Goal: Contribute content: Contribute content

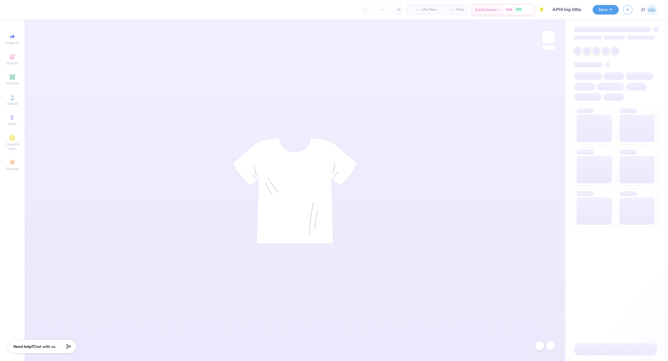
type input "24"
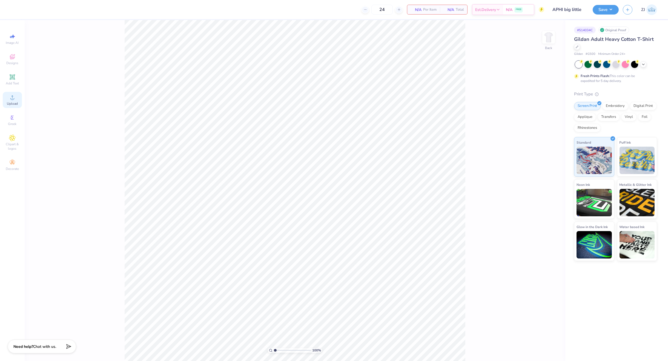
click at [13, 101] on span "Upload" at bounding box center [12, 103] width 11 height 4
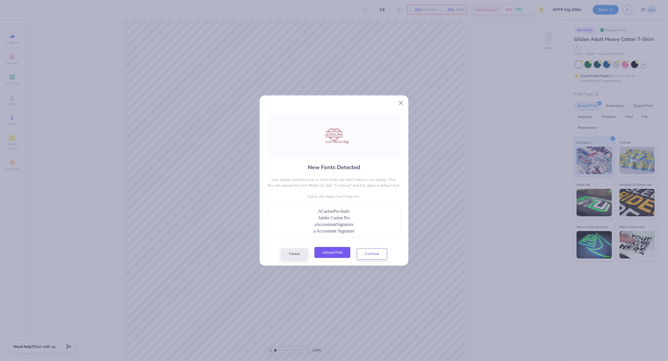
click at [339, 255] on button "Upload Font" at bounding box center [332, 252] width 36 height 11
click at [336, 256] on button "Upload Font" at bounding box center [332, 252] width 36 height 11
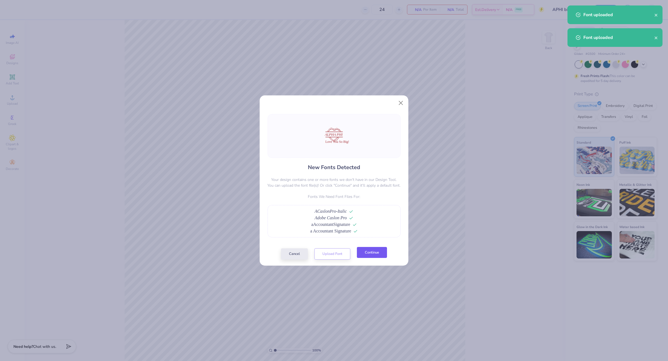
click at [380, 254] on button "Continue" at bounding box center [372, 252] width 30 height 11
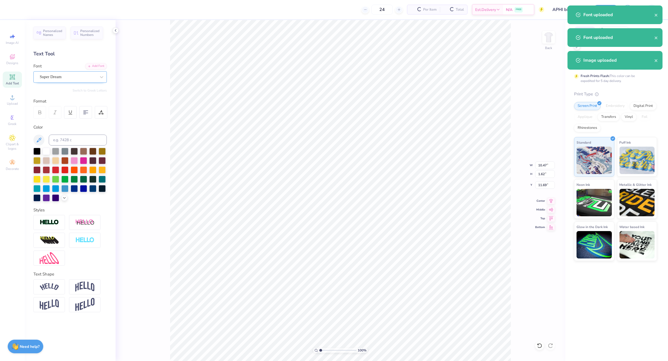
click at [60, 80] on div at bounding box center [68, 76] width 56 height 7
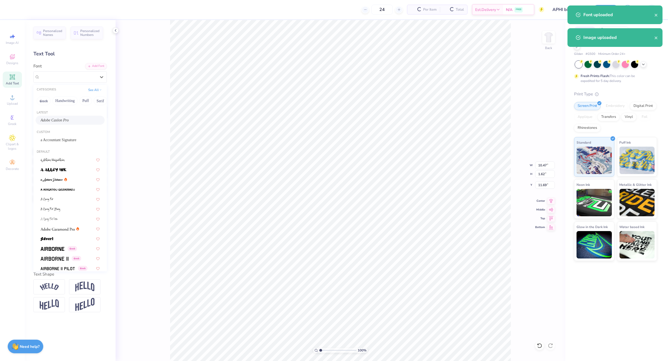
click at [62, 118] on span "Adobe Caslon Pro" at bounding box center [55, 120] width 28 height 6
type input "11.68"
type input "1.58"
type input "11.87"
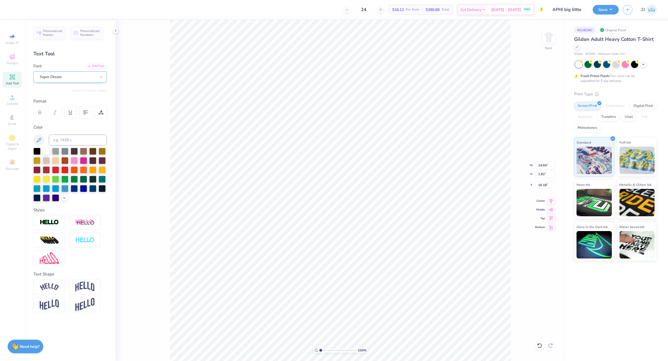
click at [68, 76] on div "Super Dream" at bounding box center [68, 77] width 58 height 8
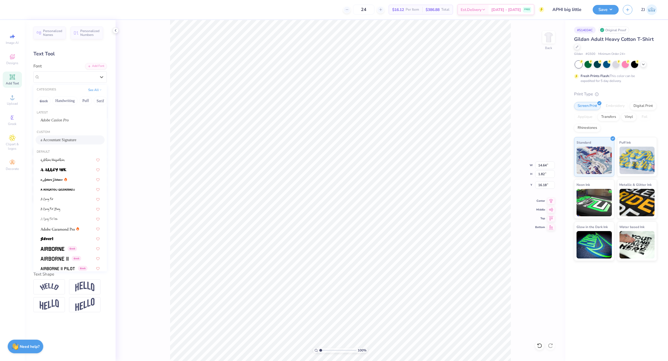
click at [53, 139] on span "a Accountant Signature" at bounding box center [59, 140] width 36 height 6
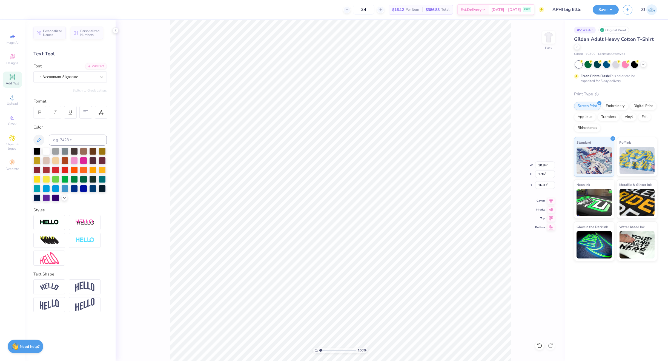
type input "10.84"
type input "1.96"
type input "16.09"
click at [551, 199] on icon at bounding box center [551, 200] width 8 height 7
click at [550, 199] on icon at bounding box center [552, 200] width 4 height 5
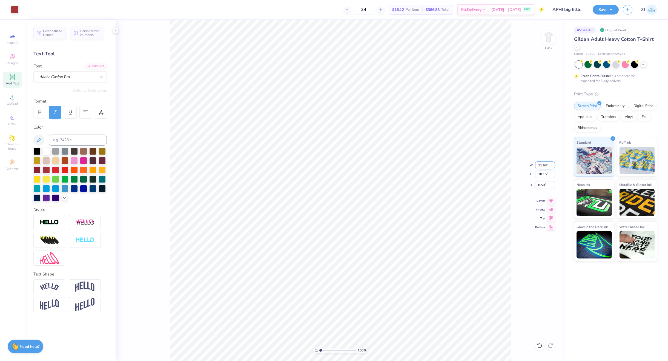
click at [545, 161] on input "11.68" at bounding box center [545, 165] width 20 height 8
type input "3.50"
type input "3.04"
type input "12.05"
type input "3.00"
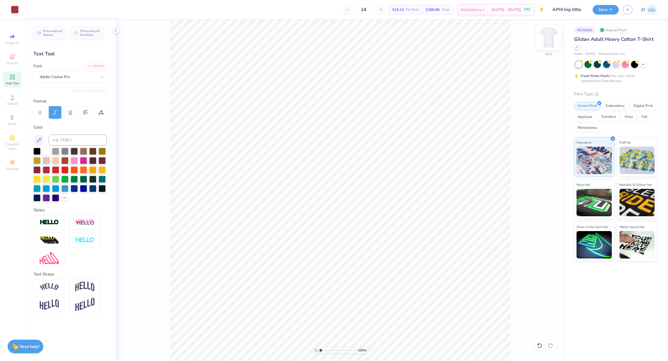
click at [543, 40] on img at bounding box center [549, 37] width 22 height 22
drag, startPoint x: 12, startPoint y: 98, endPoint x: 15, endPoint y: 98, distance: 2.9
click at [13, 98] on circle at bounding box center [12, 99] width 3 height 3
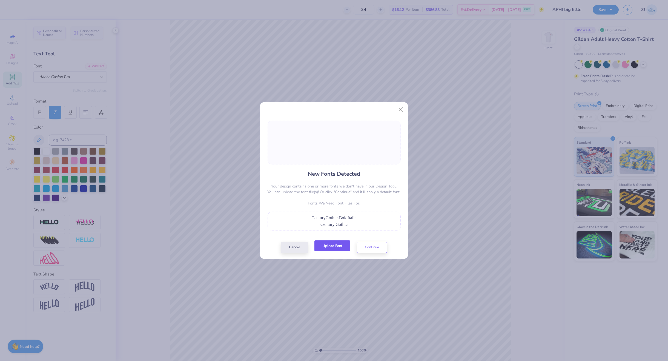
click at [323, 245] on button "Upload Font" at bounding box center [332, 245] width 36 height 11
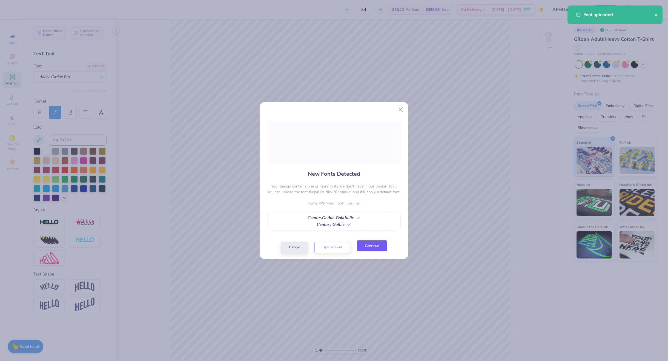
click at [374, 243] on button "Continue" at bounding box center [372, 245] width 30 height 11
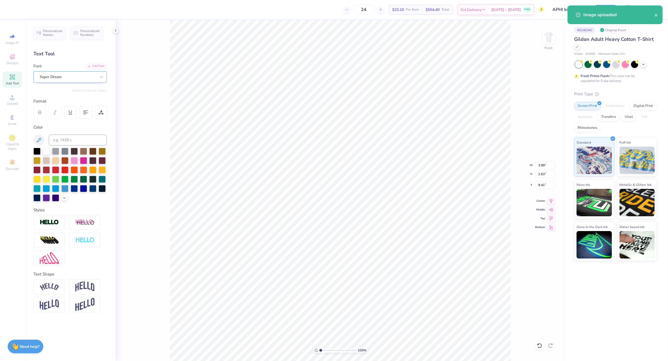
click at [68, 78] on div "Super Dream" at bounding box center [68, 77] width 58 height 8
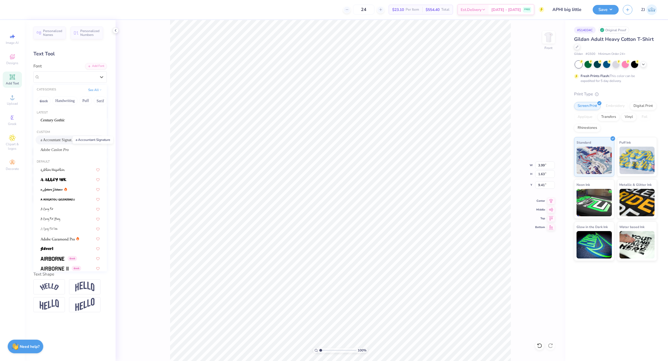
click at [55, 141] on span "a Accountant Signature" at bounding box center [59, 140] width 36 height 6
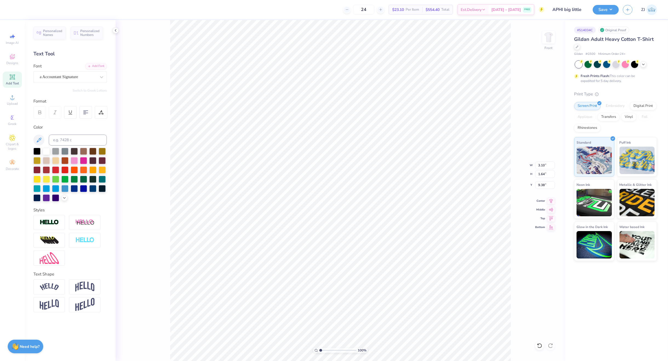
type input "3.10"
type input "1.64"
type input "9.38"
type input "2.33"
type input "1.40"
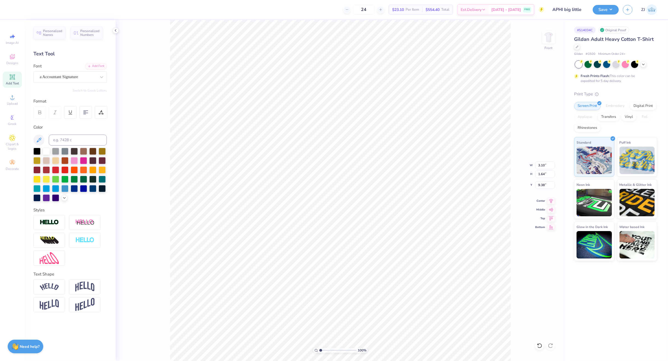
type input "10.54"
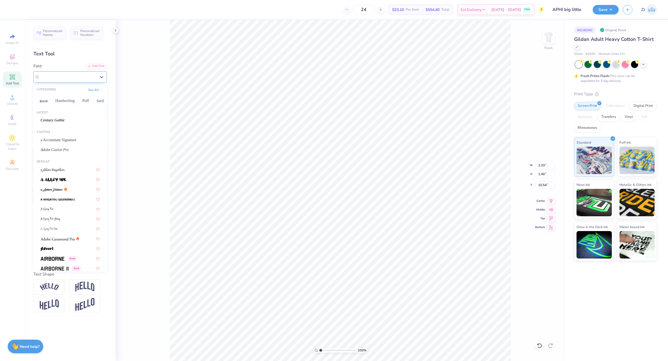
click at [66, 82] on div "Super Dream" at bounding box center [69, 77] width 73 height 12
click at [58, 137] on span "a Accountant Signature" at bounding box center [59, 140] width 36 height 6
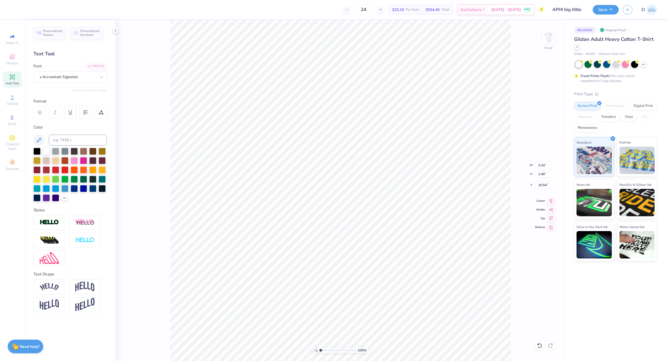
type input "1.98"
type input "1.37"
type input "10.71"
type input "2.99"
type input "1.50"
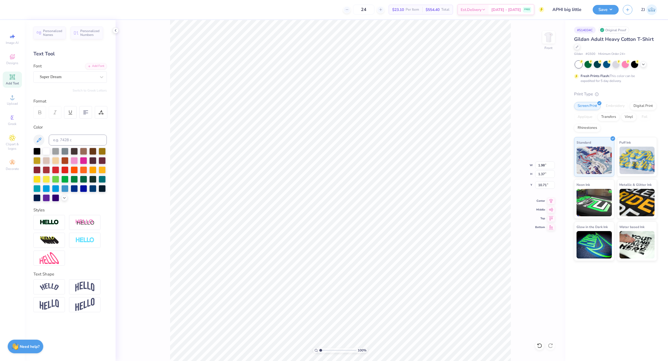
type input "11.78"
click at [81, 77] on div "Super Dream" at bounding box center [68, 77] width 58 height 8
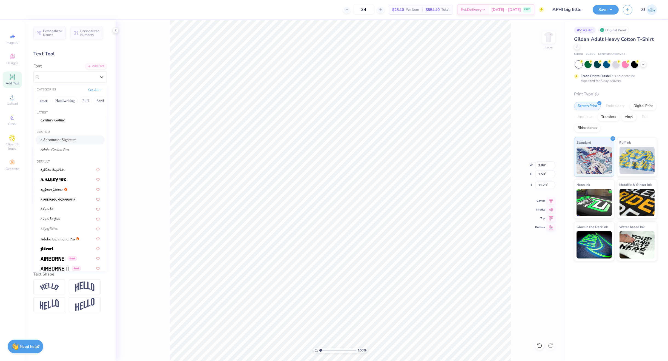
click at [59, 138] on span "a Accountant Signature" at bounding box center [59, 140] width 36 height 6
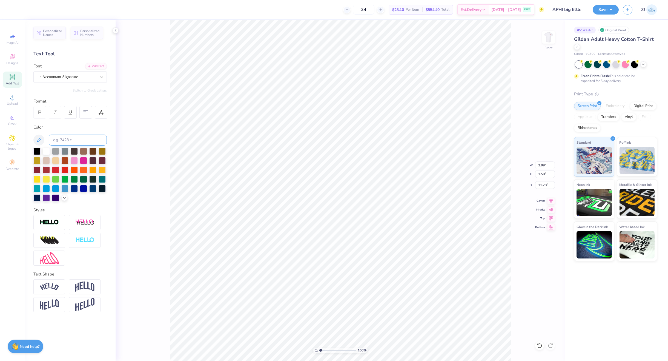
type input "2.25"
type input "1.11"
type input "11.91"
type input "2.35"
type input "1.17"
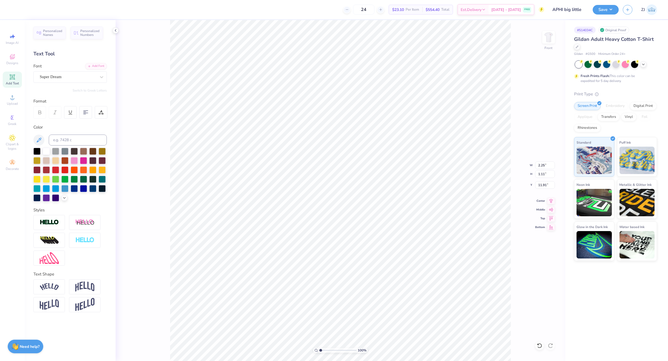
type input "12.54"
click at [49, 77] on div "Super Dream" at bounding box center [68, 77] width 58 height 8
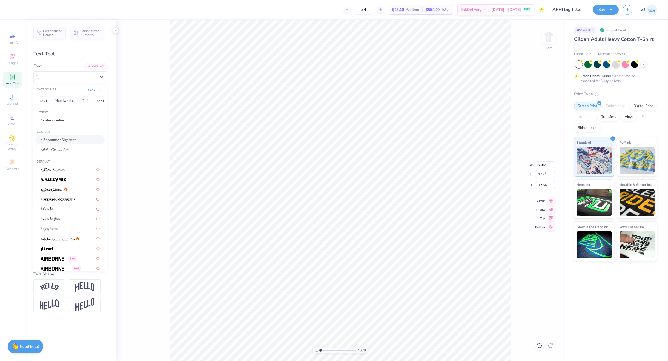
click at [53, 140] on span "a Accountant Signature" at bounding box center [59, 140] width 36 height 6
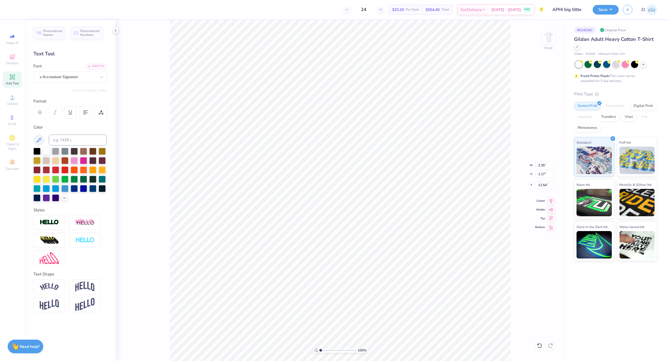
type input "1.72"
type input "0.76"
type input "12.79"
type input "6.42"
type input "0.53"
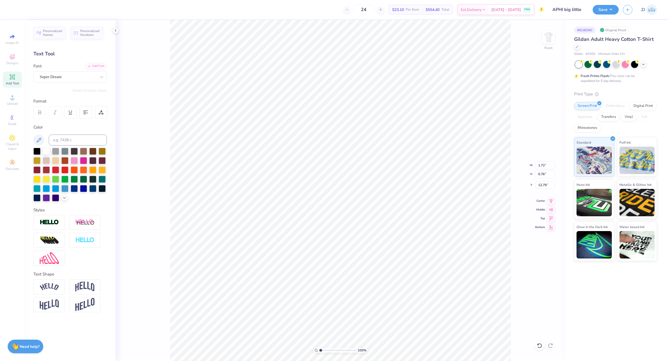
type input "17.99"
click at [56, 82] on div "Super Dream" at bounding box center [69, 77] width 73 height 12
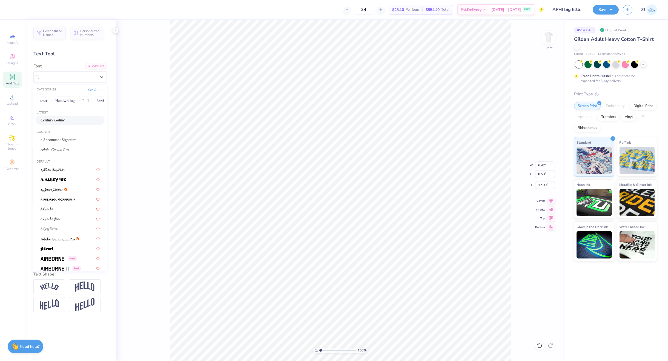
click at [52, 123] on div "Century Gothic" at bounding box center [70, 120] width 69 height 9
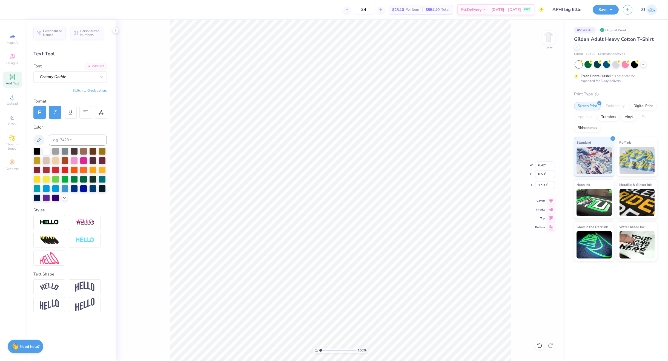
type input "6.49"
type input "0.52"
type input "18.04"
type input "11.49"
type input "2.50"
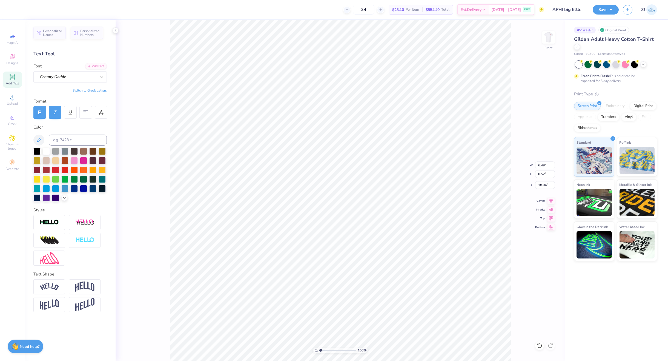
type input "18.50"
click at [66, 79] on div "Super Dream" at bounding box center [68, 77] width 58 height 8
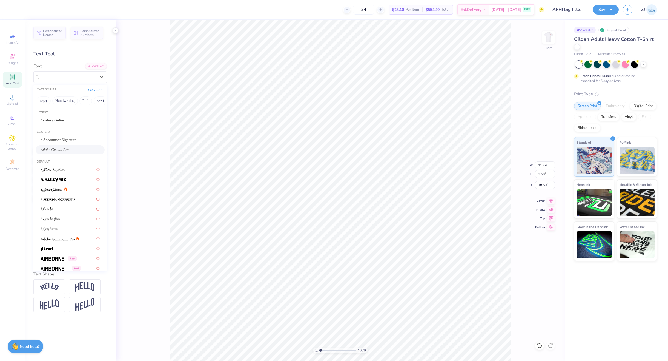
click at [60, 150] on span "Adobe Caslon Pro" at bounding box center [55, 150] width 28 height 6
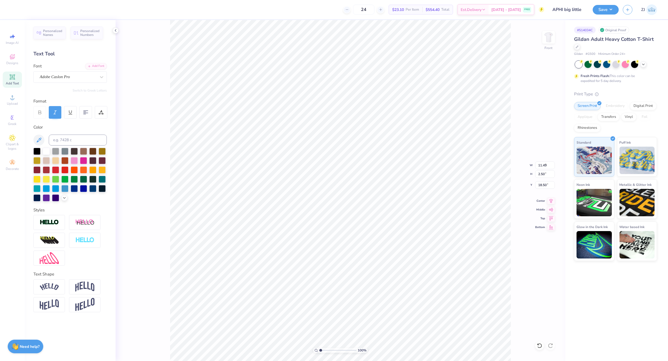
type input "9.89"
type input "2.74"
type input "18.33"
type input "2.82"
type input "0.53"
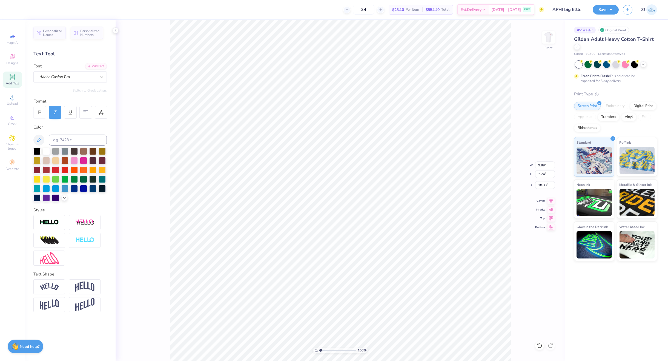
type input "20.76"
click at [62, 75] on div "Super Dream" at bounding box center [68, 77] width 58 height 8
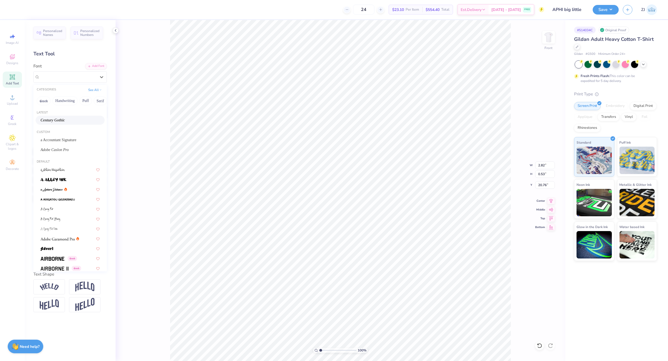
click at [54, 119] on span "Century Gothic" at bounding box center [53, 120] width 24 height 6
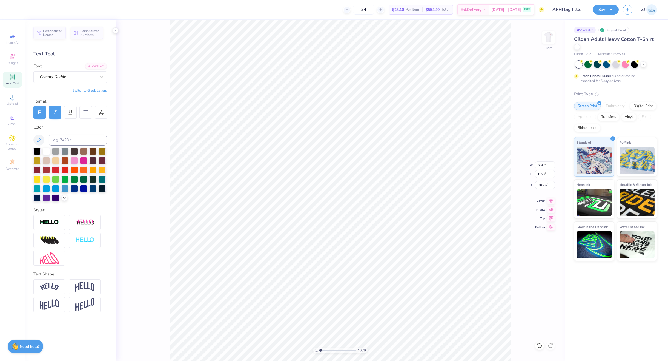
type input "2.69"
type input "0.55"
type input "20.80"
type input "9.89"
type input "2.74"
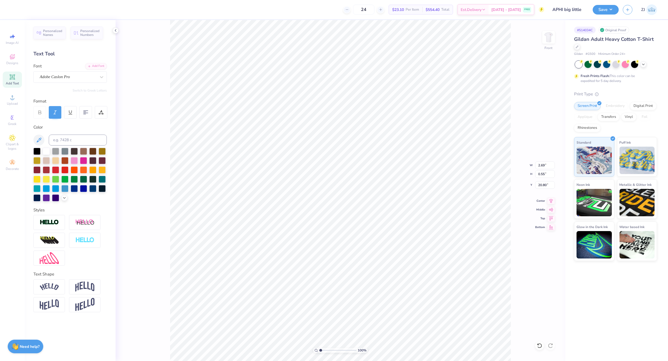
type input "18.33"
click at [551, 202] on icon at bounding box center [551, 200] width 8 height 7
type input "6.49"
type input "0.52"
type input "18.04"
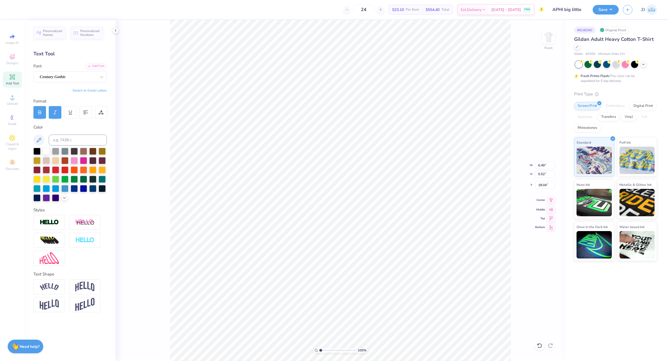
click at [551, 200] on icon at bounding box center [552, 200] width 4 height 5
type input "2.69"
type input "0.55"
type input "20.80"
click at [550, 199] on icon at bounding box center [552, 200] width 4 height 5
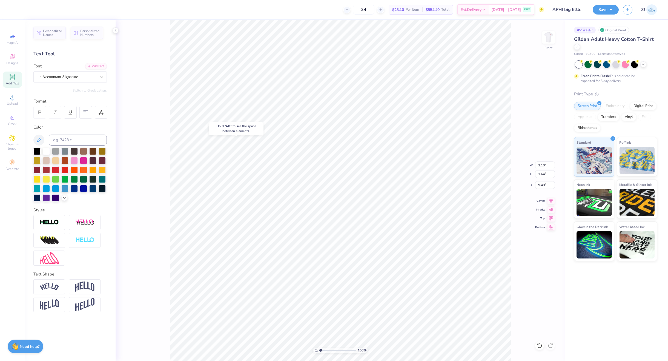
type input "9.48"
type input "10.54"
type input "2.88"
click at [328, 351] on input "range" at bounding box center [337, 350] width 37 height 5
type input "10.60"
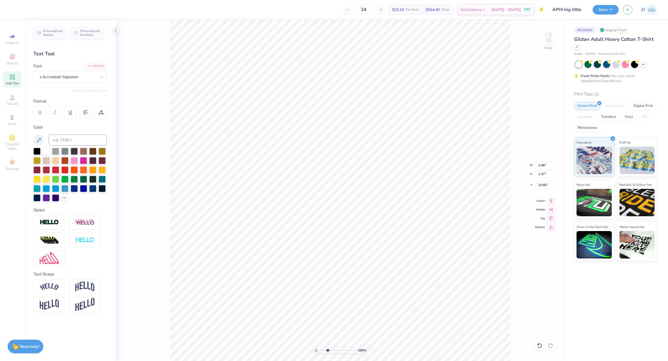
click at [316, 351] on icon at bounding box center [316, 350] width 4 height 4
type input "1"
type input "1.72"
type input "0.76"
type input "12.79"
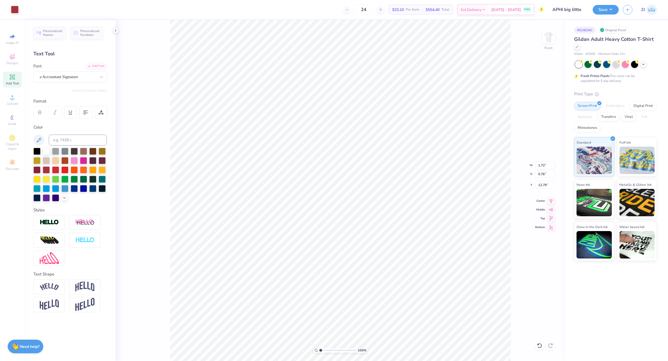
type input "2.25"
type input "1.64"
type input "11.97"
type input "3.09"
click at [328, 352] on input "range" at bounding box center [337, 350] width 37 height 5
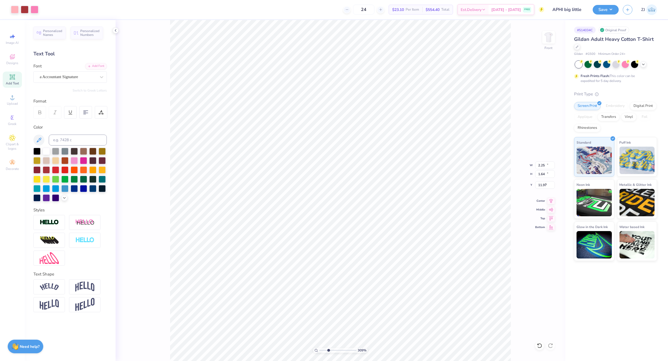
type input "14.65"
type input "10.64"
type input "7.21"
type input "1.72"
type input "0.76"
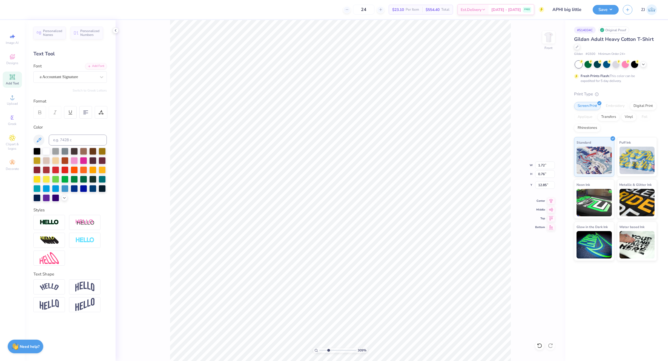
type input "12.79"
click at [317, 350] on circle at bounding box center [316, 350] width 2 height 2
type input "1"
drag, startPoint x: 539, startPoint y: 162, endPoint x: 542, endPoint y: 166, distance: 4.3
click at [539, 163] on input "14.65" at bounding box center [545, 165] width 20 height 8
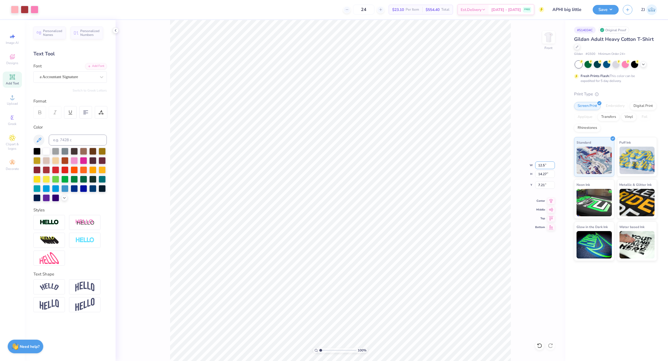
type input "12.50"
type input "12.18"
type input "8.25"
click at [550, 197] on icon at bounding box center [551, 200] width 8 height 7
click at [548, 185] on input "8.25" at bounding box center [545, 185] width 20 height 8
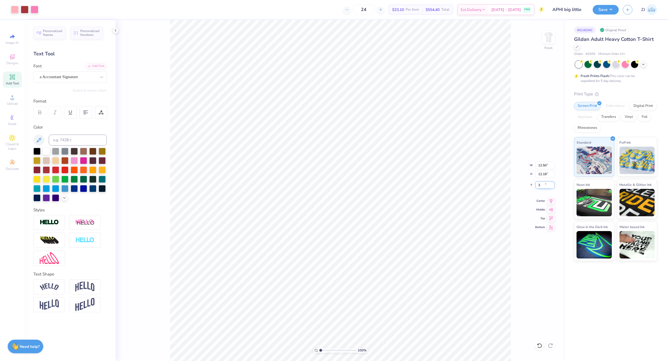
type input "3.00"
click at [611, 9] on button "Save" at bounding box center [606, 9] width 26 height 10
click at [547, 38] on img at bounding box center [549, 37] width 22 height 22
click at [599, 11] on button "Save" at bounding box center [606, 9] width 26 height 10
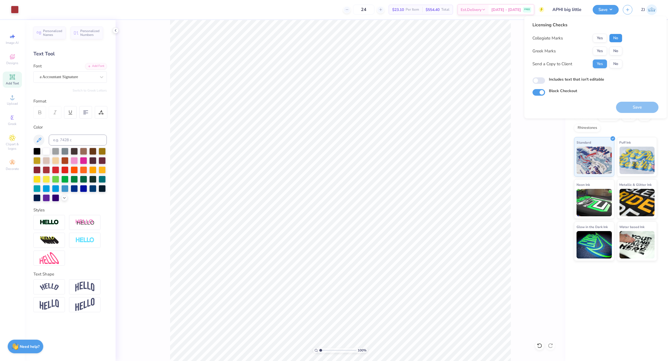
click at [614, 36] on button "No" at bounding box center [615, 38] width 13 height 9
click at [599, 50] on button "Yes" at bounding box center [600, 51] width 14 height 9
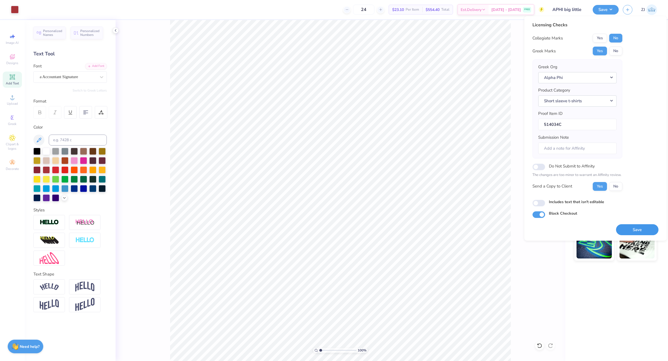
click at [643, 227] on button "Save" at bounding box center [637, 229] width 42 height 11
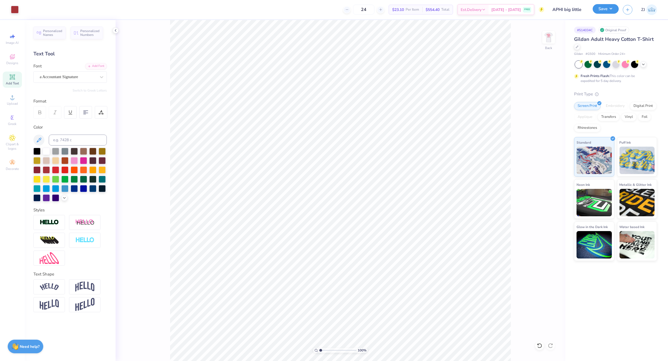
click at [604, 12] on button "Save" at bounding box center [606, 9] width 26 height 10
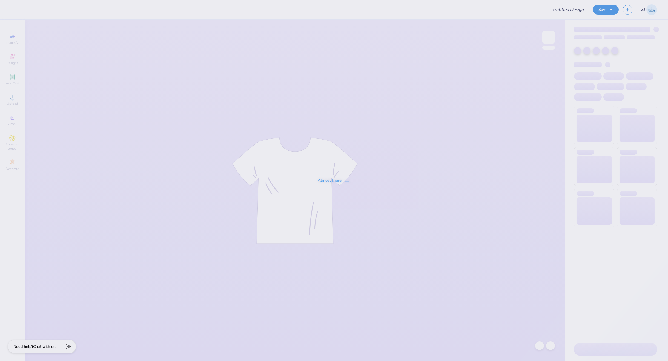
type input "Shirts for Pre-veterinary Society Tufts University"
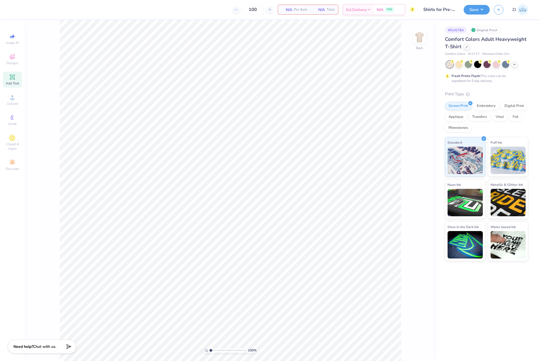
click at [14, 81] on span "Add Text" at bounding box center [12, 83] width 13 height 4
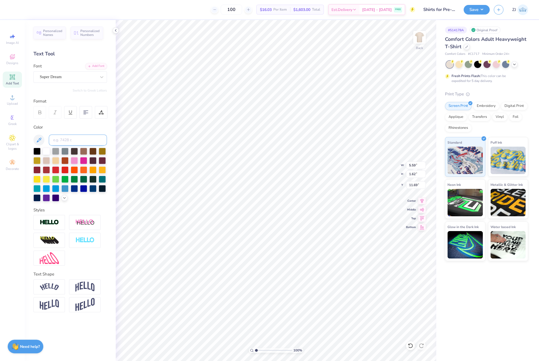
click at [62, 140] on input at bounding box center [78, 140] width 58 height 11
type input "2155c"
click at [69, 141] on input "2155c" at bounding box center [78, 140] width 58 height 11
drag, startPoint x: 74, startPoint y: 141, endPoint x: 52, endPoint y: 138, distance: 22.3
click at [52, 138] on input "2155c" at bounding box center [78, 140] width 58 height 11
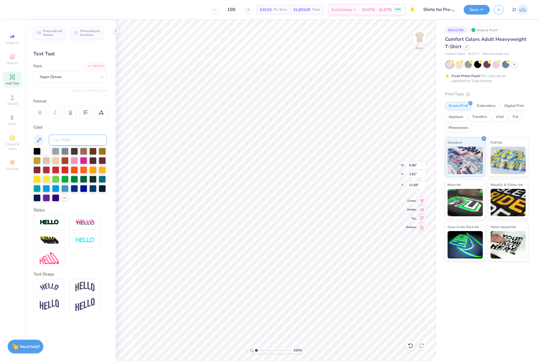
click at [70, 138] on input at bounding box center [78, 140] width 58 height 11
type input "644"
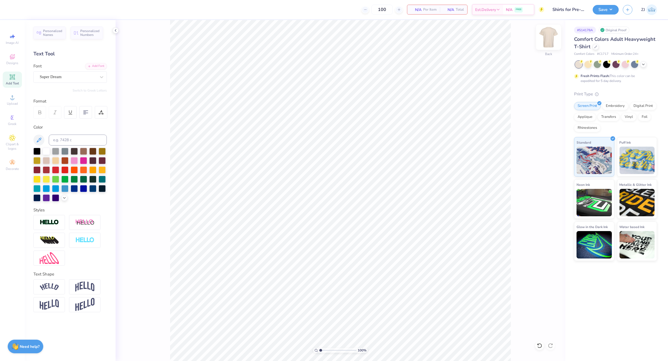
click at [544, 43] on img at bounding box center [549, 37] width 22 height 22
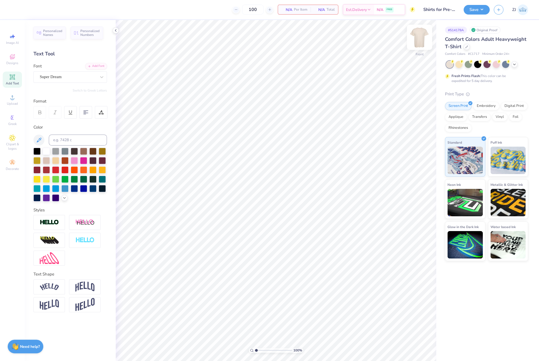
click at [416, 35] on img at bounding box center [419, 37] width 22 height 22
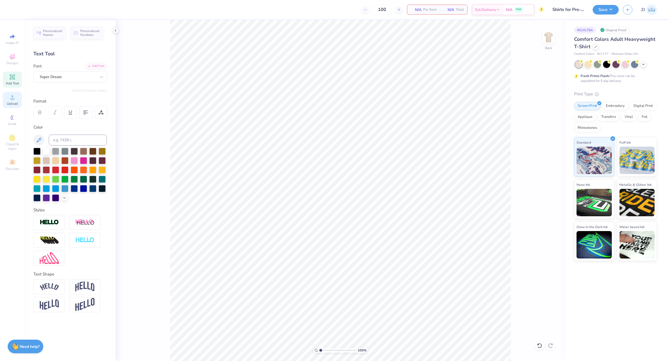
click at [17, 104] on span "Upload" at bounding box center [12, 103] width 11 height 4
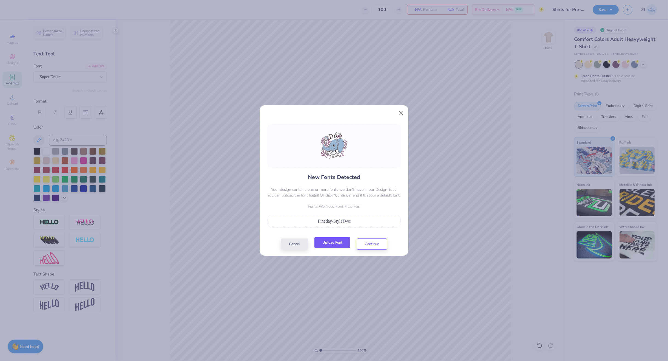
click at [335, 246] on button "Upload Font" at bounding box center [332, 242] width 36 height 11
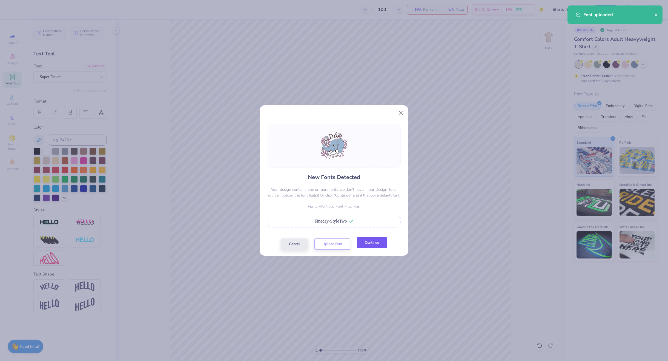
click at [378, 245] on button "Continue" at bounding box center [372, 242] width 30 height 11
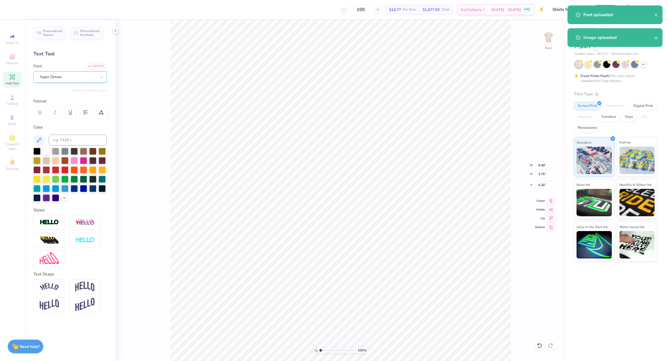
click at [67, 71] on div "Super Dream" at bounding box center [69, 77] width 73 height 12
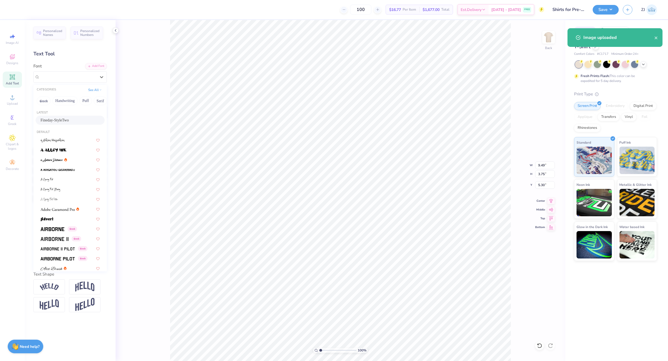
click at [67, 119] on div "Fineday-StyleTwo" at bounding box center [70, 120] width 59 height 6
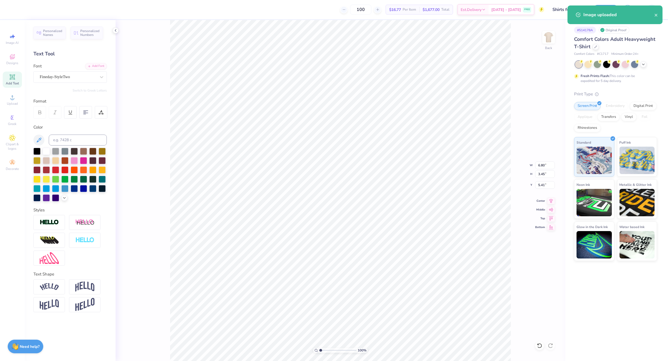
type input "6.80"
type input "3.45"
type input "5.41"
click at [79, 70] on div "Font Super Dream" at bounding box center [69, 73] width 73 height 20
click at [77, 75] on div "Super Dream" at bounding box center [68, 77] width 58 height 8
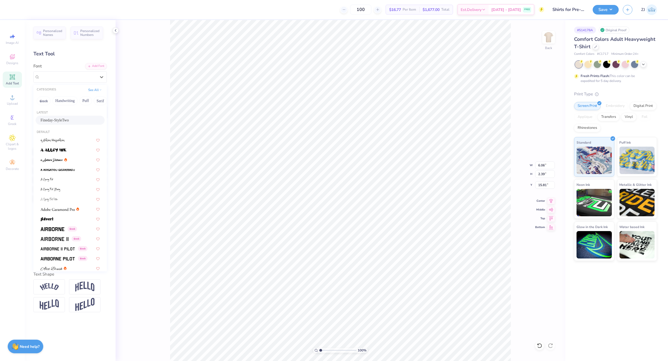
click at [59, 123] on div "Fineday-StyleTwo" at bounding box center [70, 120] width 69 height 9
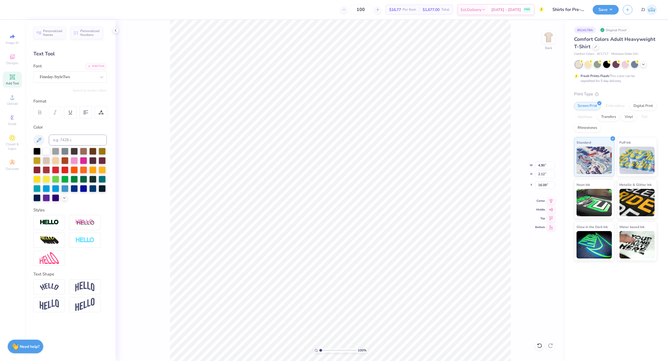
type input "4.90"
type input "2.12"
type input "16.09"
click at [75, 74] on div "Super Dream" at bounding box center [68, 77] width 58 height 8
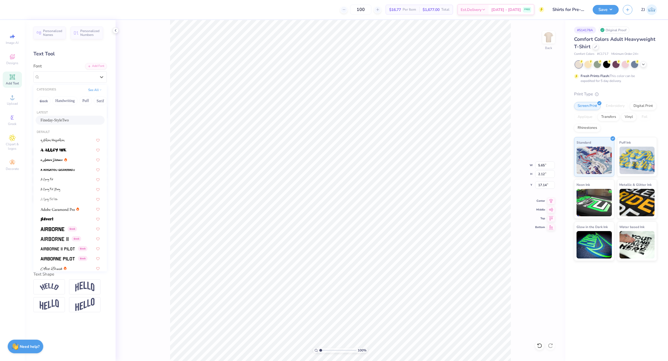
click at [62, 120] on span "Fineday-StyleTwo" at bounding box center [55, 120] width 28 height 6
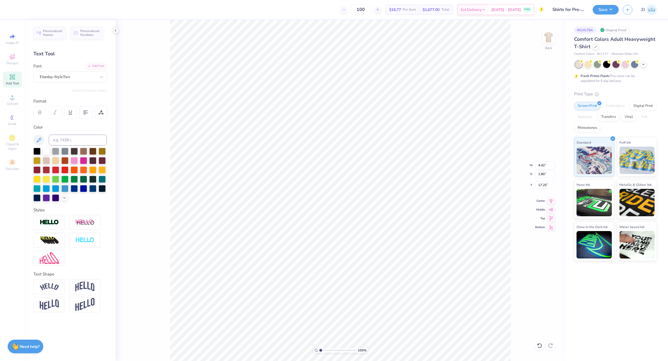
type input "4.42"
type input "1.80"
type input "17.25"
type input "5.92"
type input "2.96"
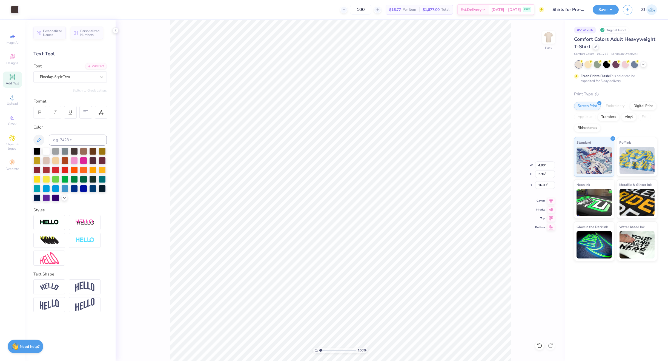
type input "16.11"
type input "17.33"
type input "1.81"
click at [324, 351] on input "range" at bounding box center [337, 350] width 37 height 5
type input "17.45"
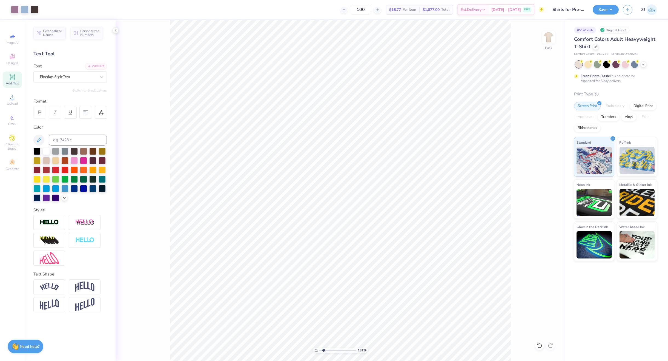
click at [315, 350] on circle at bounding box center [316, 350] width 2 height 2
type input "1"
click at [542, 165] on input "14.17" at bounding box center [545, 165] width 20 height 8
type input "12.00"
type input "11.67"
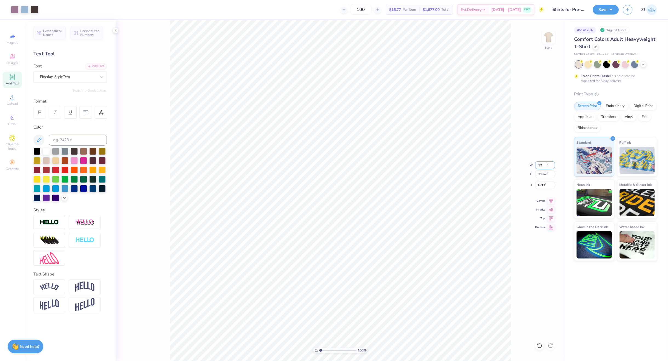
type input "6.98"
click at [548, 168] on input "12.00" at bounding box center [545, 165] width 20 height 8
type input "11.00"
type input "10.69"
click at [543, 187] on input "7.47" at bounding box center [545, 185] width 20 height 8
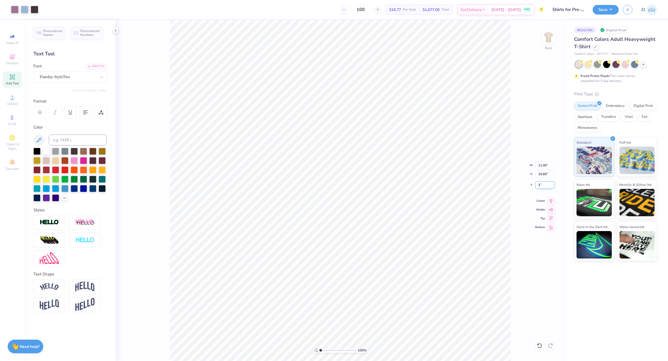
type input "3.00"
click at [608, 8] on button "Save" at bounding box center [606, 9] width 26 height 10
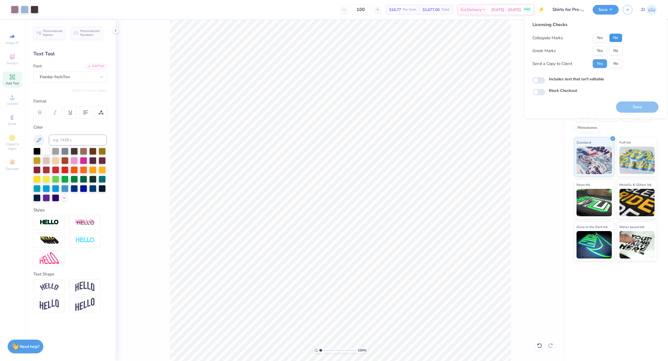
click at [619, 34] on button "No" at bounding box center [615, 37] width 13 height 9
click at [621, 50] on button "No" at bounding box center [615, 50] width 13 height 9
click at [629, 103] on button "Save" at bounding box center [637, 106] width 42 height 11
click at [580, 305] on div "# 514178A Original Proof Comfort Colors Adult Heavyweight T-Shirt Comfort Color…" at bounding box center [616, 190] width 103 height 341
